Goal: Transaction & Acquisition: Purchase product/service

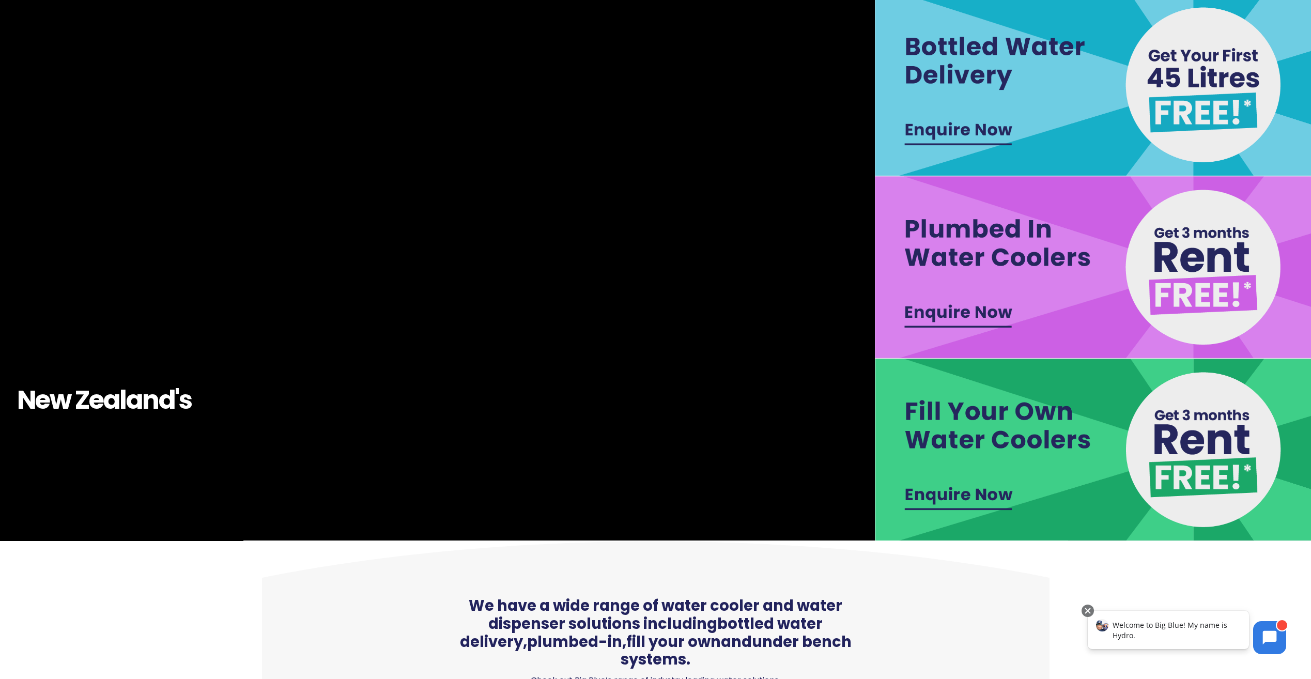
scroll to position [258, 0]
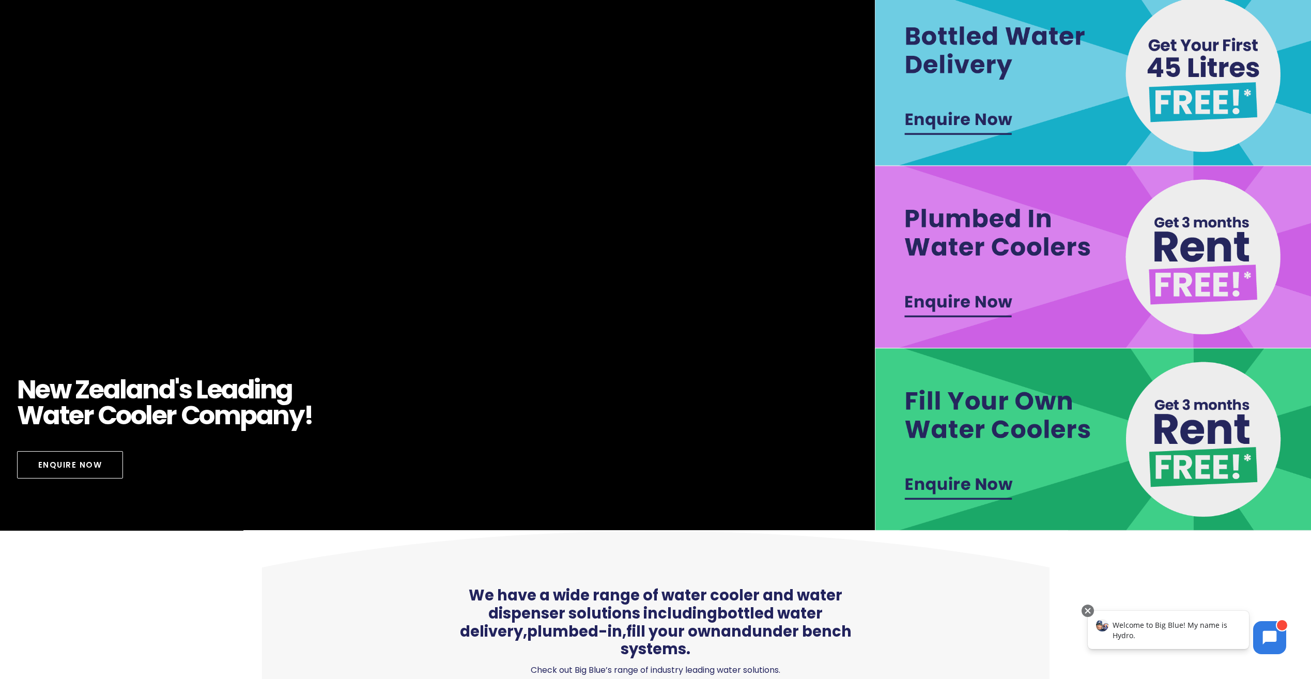
click at [1047, 406] on img at bounding box center [1094, 439] width 438 height 182
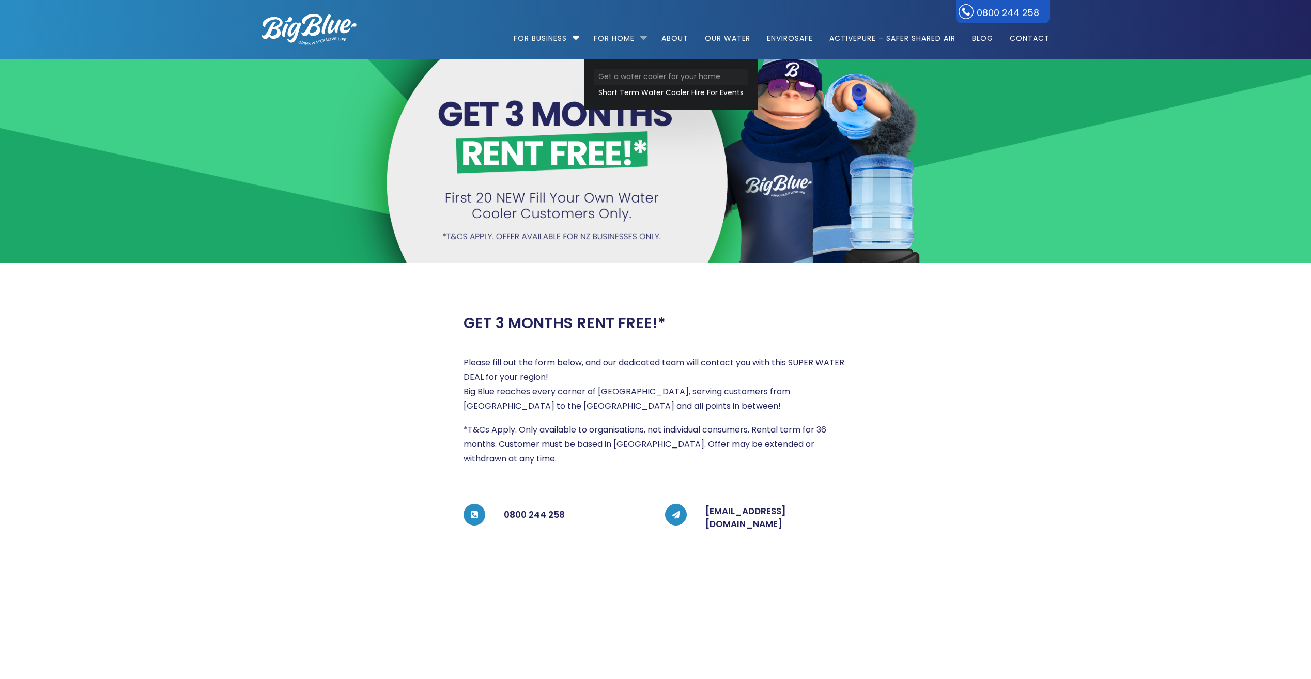
click at [692, 78] on link "Get a water cooler for your home" at bounding box center [671, 77] width 155 height 16
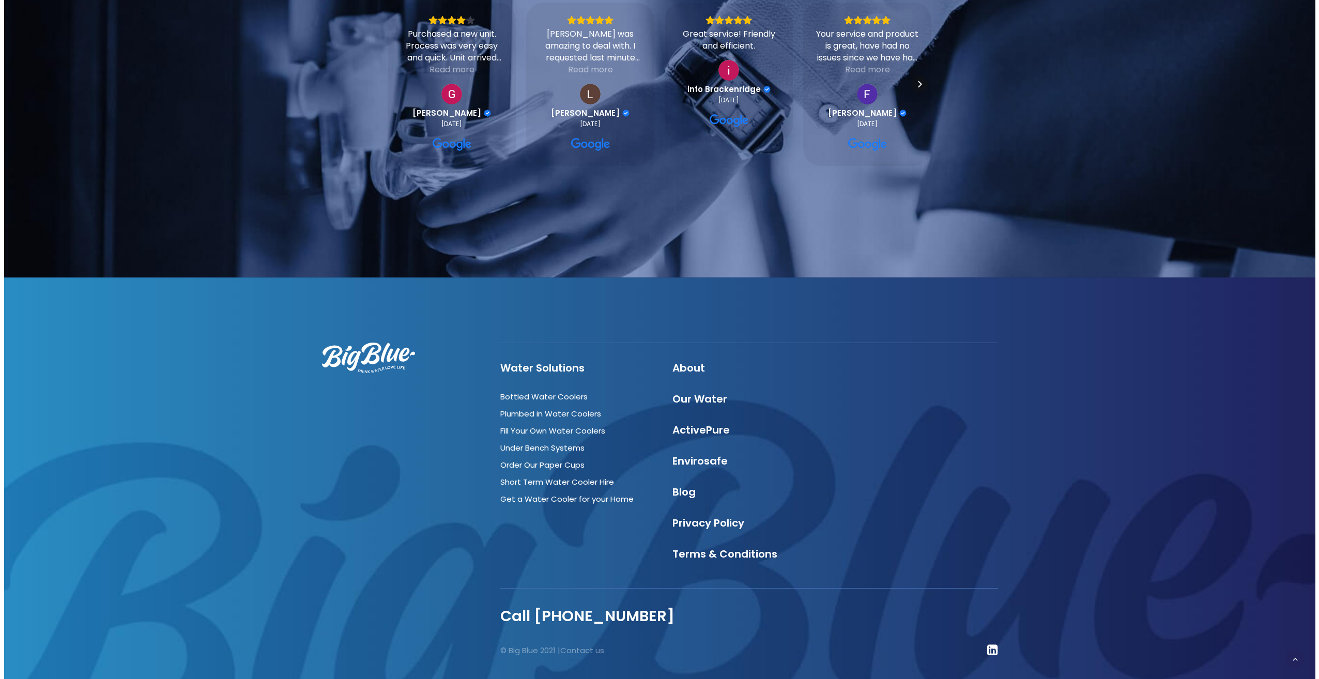
scroll to position [2289, 0]
